Goal: Information Seeking & Learning: Find specific fact

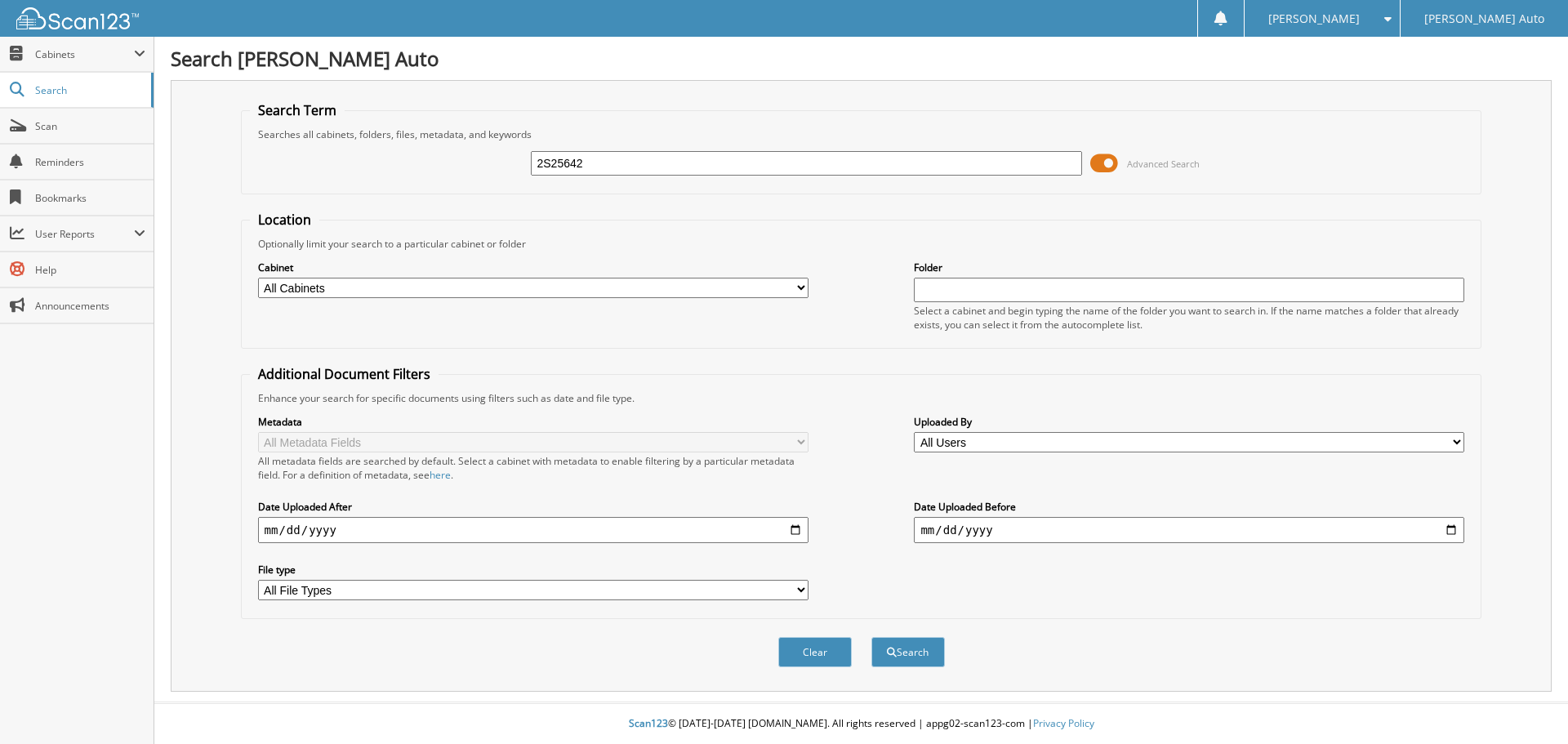
type input "2S25642"
click at [872, 637] on button "Search" at bounding box center [908, 652] width 74 height 30
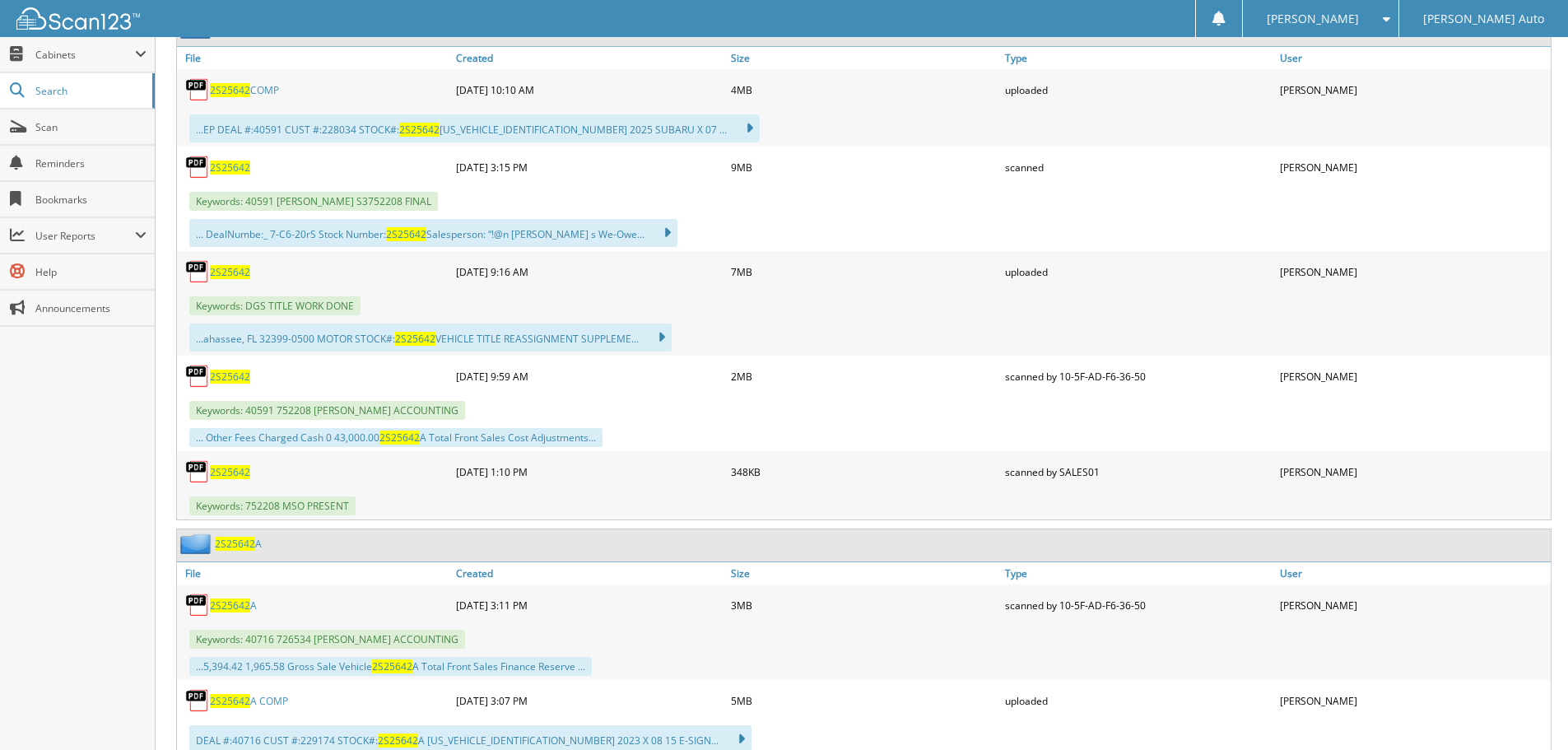
scroll to position [882, 0]
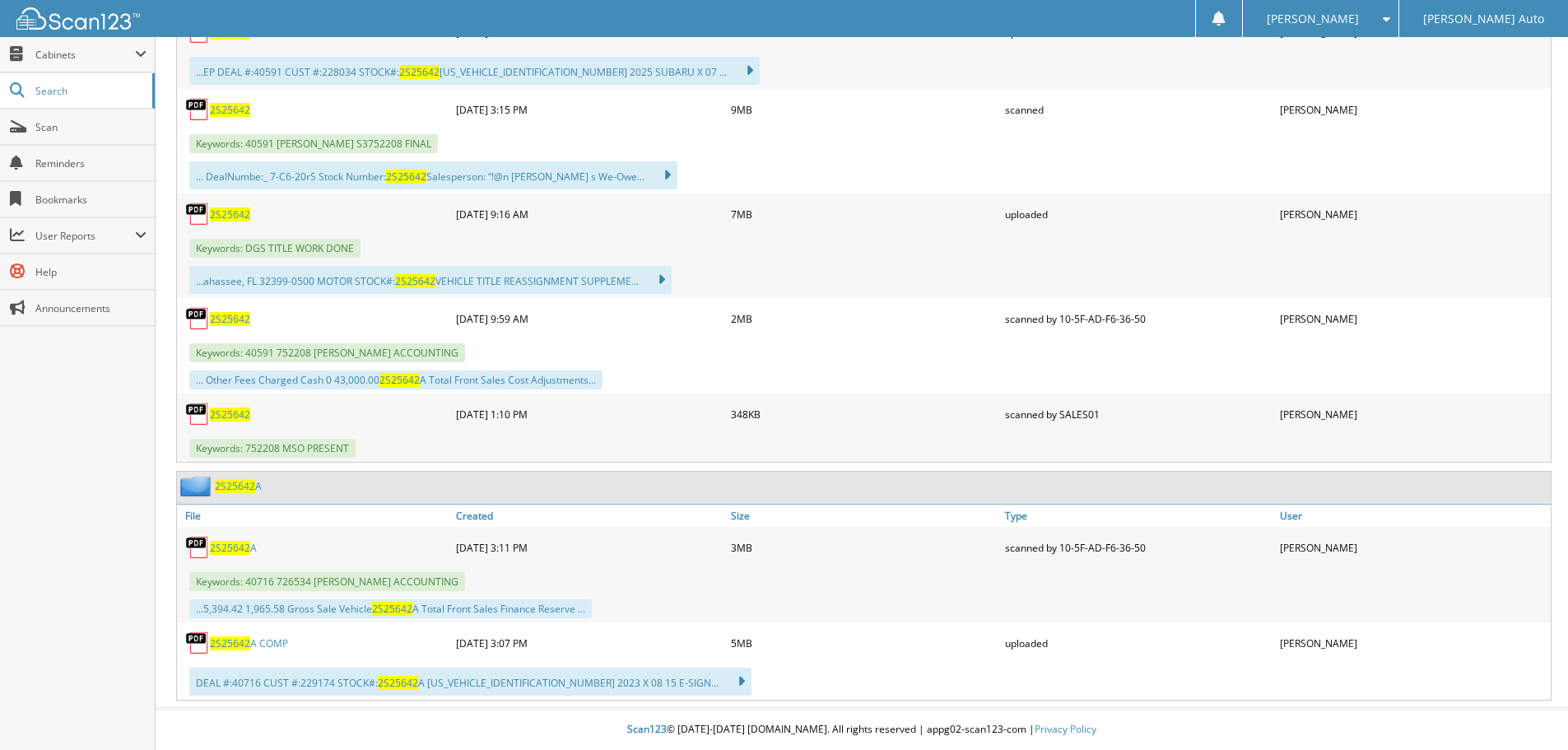
click at [243, 548] on span "2S25642" at bounding box center [229, 548] width 40 height 14
click at [240, 317] on span "2S25642" at bounding box center [229, 319] width 40 height 14
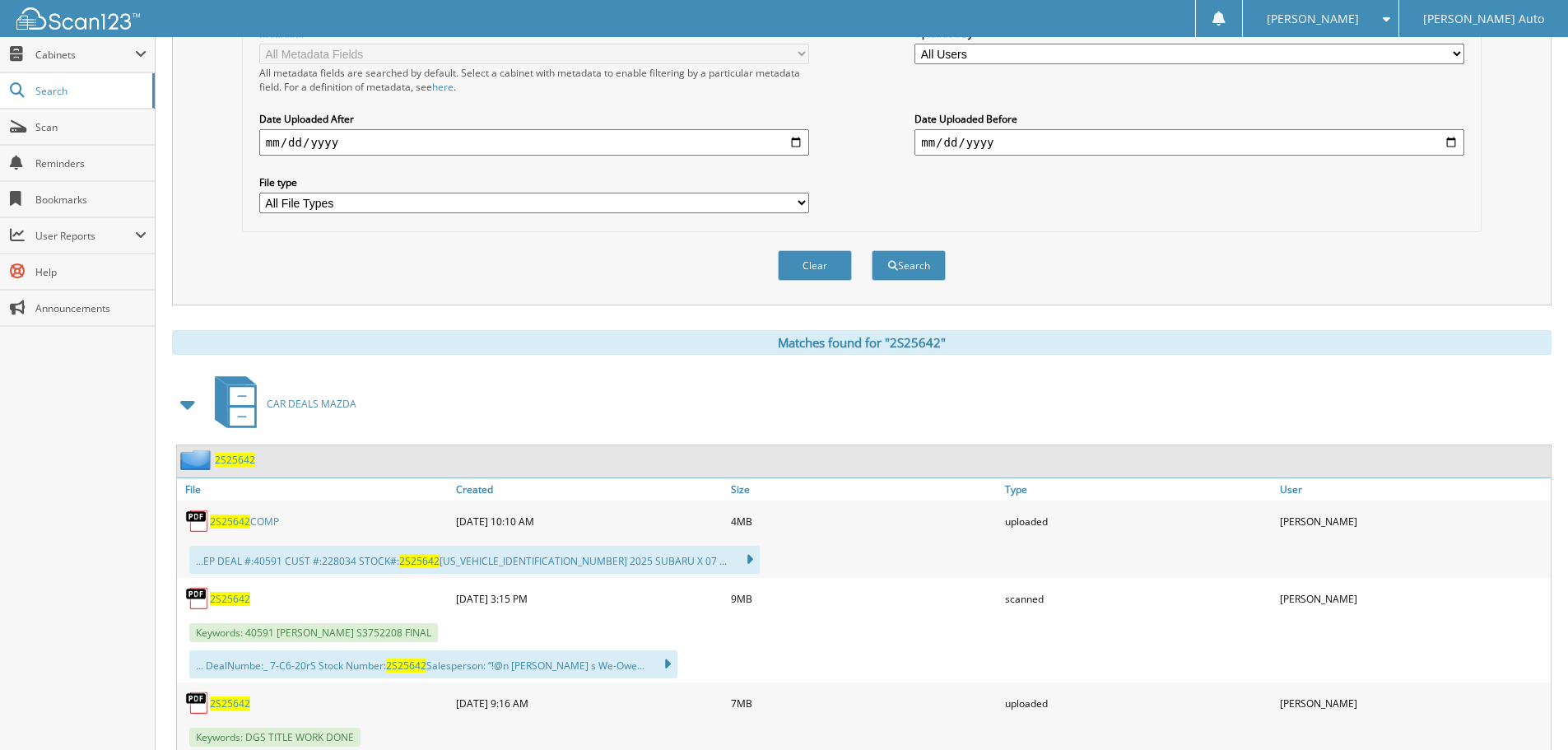
scroll to position [388, 0]
